Goal: Transaction & Acquisition: Download file/media

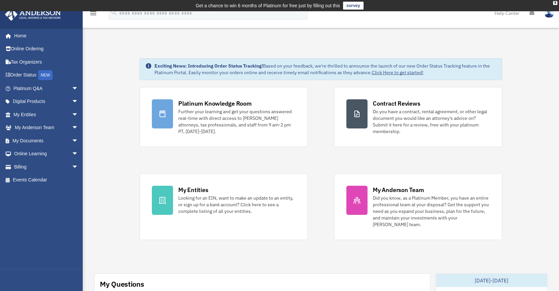
click at [32, 140] on link "My Documents arrow_drop_down" at bounding box center [47, 140] width 84 height 13
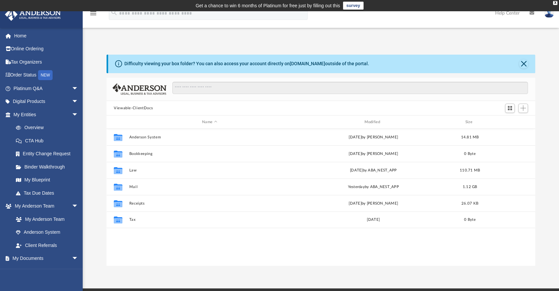
scroll to position [145, 422]
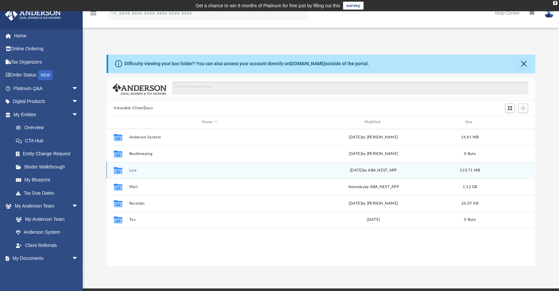
click at [135, 173] on div "Collaborated Folder Law [DATE] by ABA_NEST_APP 110.71 MB" at bounding box center [320, 170] width 428 height 17
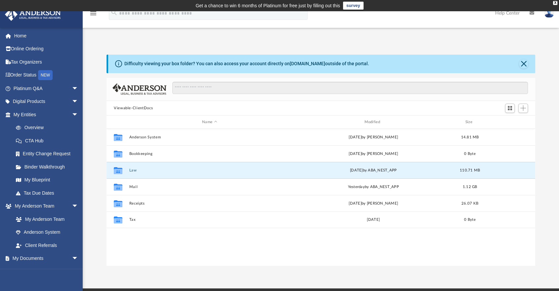
click at [135, 172] on button "Law" at bounding box center [209, 170] width 161 height 4
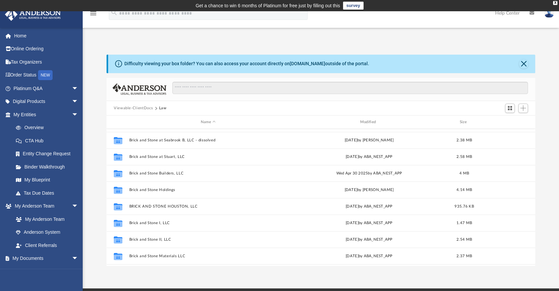
scroll to position [392, 0]
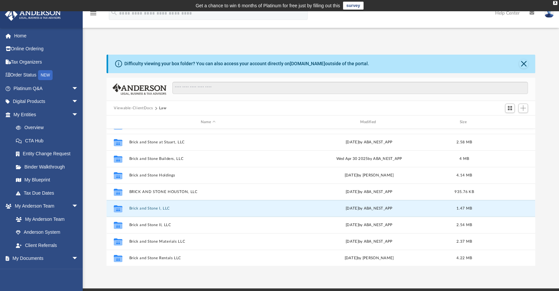
click at [159, 207] on button "Brick and Stone I, LLC" at bounding box center [208, 208] width 158 height 4
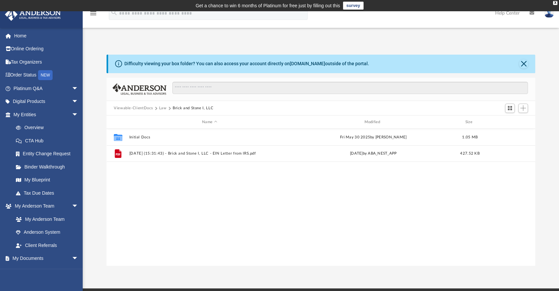
scroll to position [0, 0]
click at [142, 137] on button "Initial Docs" at bounding box center [209, 137] width 161 height 4
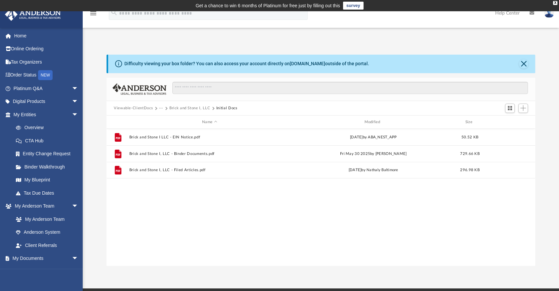
click at [194, 108] on button "Brick and Stone I, LLC" at bounding box center [189, 108] width 41 height 6
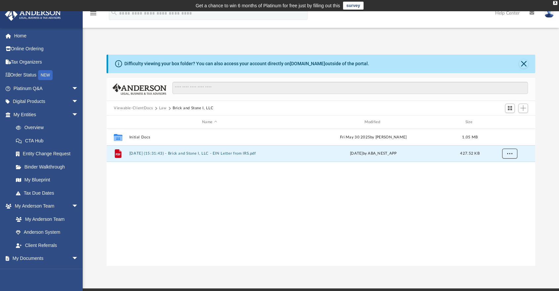
click at [508, 156] on button "More options" at bounding box center [509, 153] width 15 height 10
click at [504, 177] on li "Download" at bounding box center [503, 177] width 19 height 7
